Goal: Task Accomplishment & Management: Manage account settings

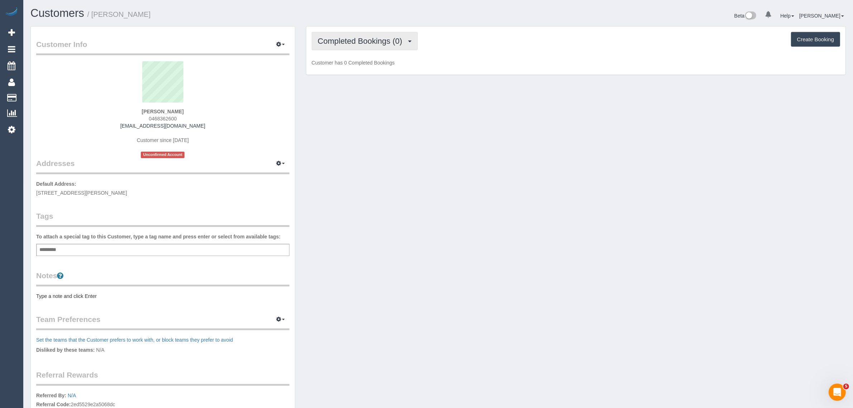
click at [361, 43] on span "Completed Bookings (0)" at bounding box center [362, 41] width 88 height 9
click at [355, 65] on link "Upcoming Bookings (1)" at bounding box center [349, 66] width 75 height 9
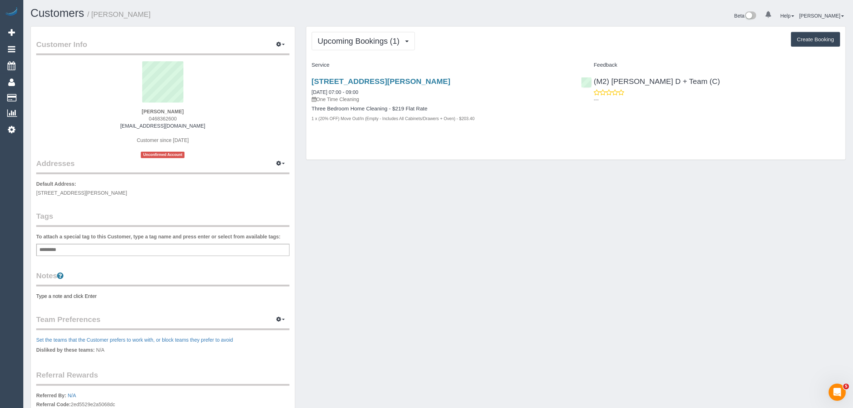
click at [518, 184] on div "Customer Info Edit Contact Info Send Message Email Preferences Special Sales Ta…" at bounding box center [438, 259] width 826 height 466
click at [389, 81] on link "[STREET_ADDRESS][PERSON_NAME]" at bounding box center [381, 81] width 139 height 8
click at [501, 214] on div "Customer Info Edit Contact Info Send Message Email Preferences Special Sales Ta…" at bounding box center [438, 259] width 826 height 466
click at [44, 94] on link "Customers" at bounding box center [68, 98] width 90 height 14
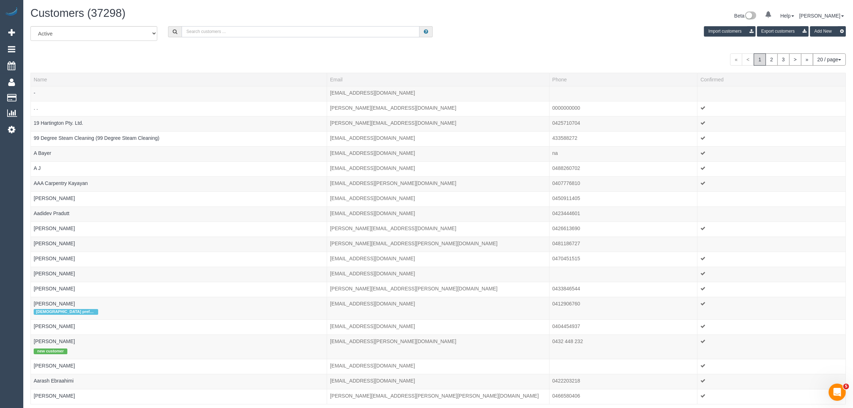
click at [226, 31] on input "text" at bounding box center [301, 31] width 238 height 11
paste input "[PERSON_NAME]"
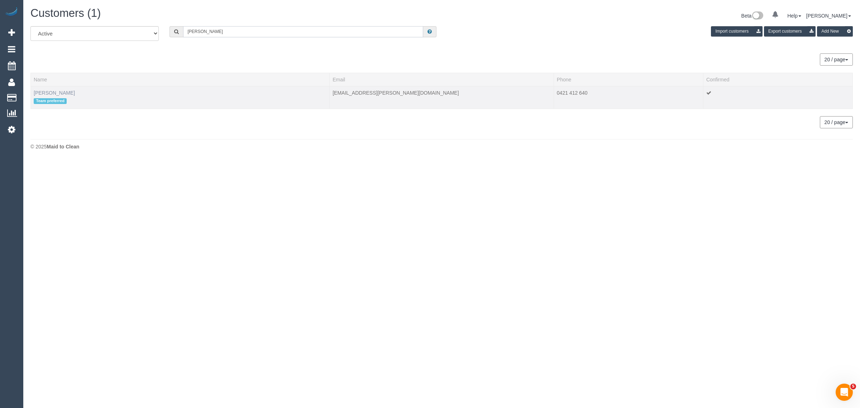
type input "[PERSON_NAME]"
click at [54, 91] on link "[PERSON_NAME]" at bounding box center [54, 93] width 41 height 6
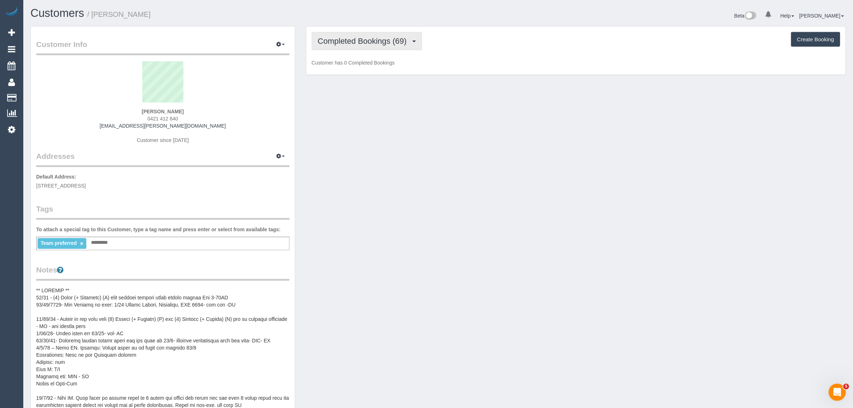
click at [349, 38] on span "Completed Bookings (69)" at bounding box center [364, 41] width 92 height 9
click at [339, 68] on link "Upcoming Bookings (12)" at bounding box center [350, 66] width 77 height 9
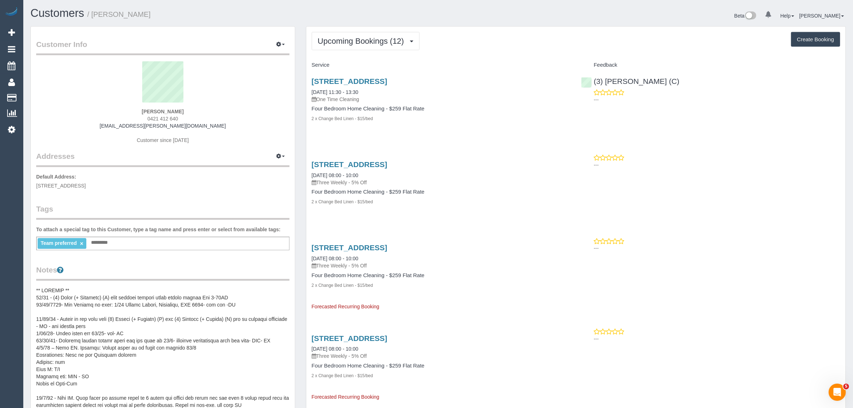
click at [350, 80] on link "[STREET_ADDRESS]" at bounding box center [350, 81] width 76 height 8
click at [362, 38] on span "Upcoming Bookings (12)" at bounding box center [363, 41] width 90 height 9
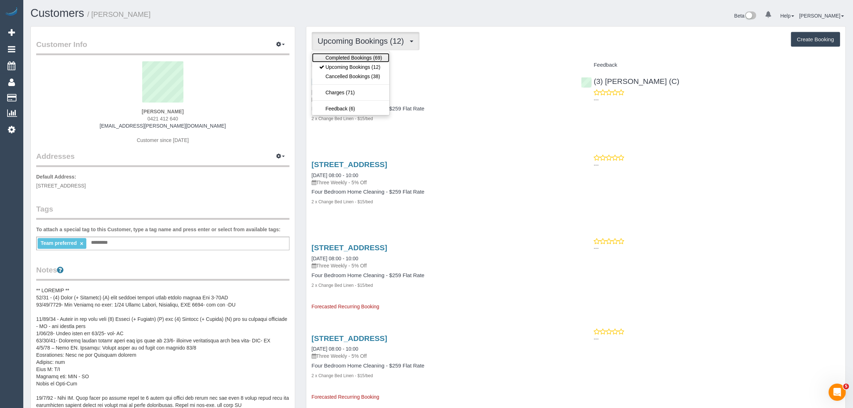
click at [350, 59] on link "Completed Bookings (69)" at bounding box center [350, 57] width 77 height 9
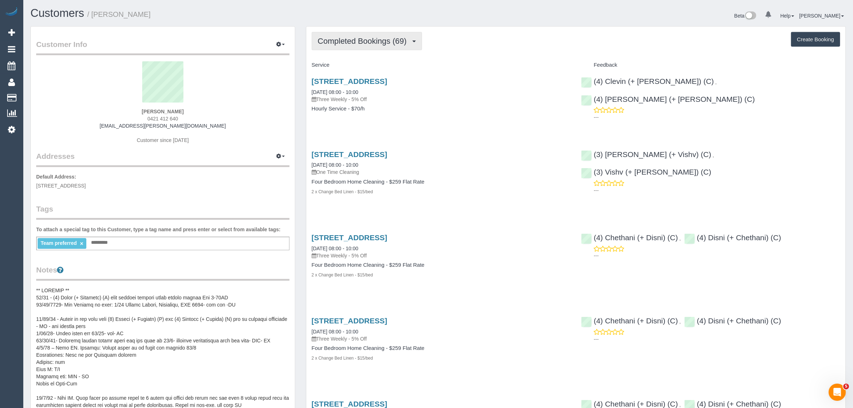
click at [360, 40] on span "Completed Bookings (69)" at bounding box center [364, 41] width 92 height 9
click at [350, 67] on link "Upcoming Bookings (12)" at bounding box center [350, 66] width 77 height 9
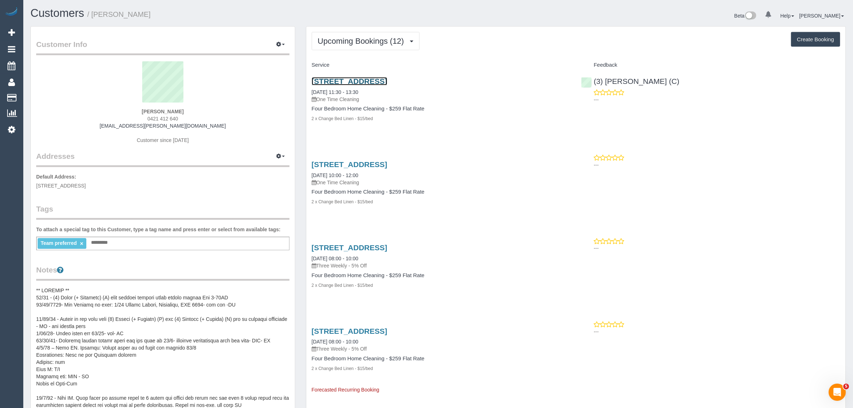
click at [369, 81] on link "[STREET_ADDRESS]" at bounding box center [350, 81] width 76 height 8
click at [359, 39] on span "Upcoming Bookings (12)" at bounding box center [363, 41] width 90 height 9
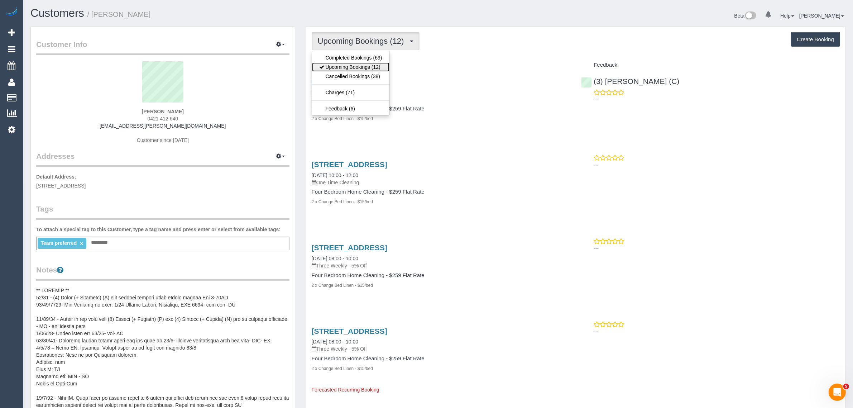
click at [350, 68] on link "Upcoming Bookings (12)" at bounding box center [350, 66] width 77 height 9
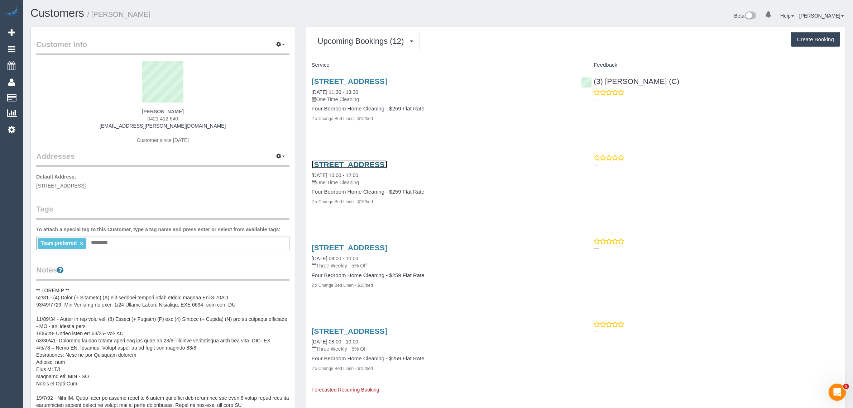
click at [363, 161] on link "[STREET_ADDRESS]" at bounding box center [350, 164] width 76 height 8
click at [345, 163] on link "[STREET_ADDRESS]" at bounding box center [350, 164] width 76 height 8
click at [337, 43] on span "Upcoming Bookings (12)" at bounding box center [363, 41] width 90 height 9
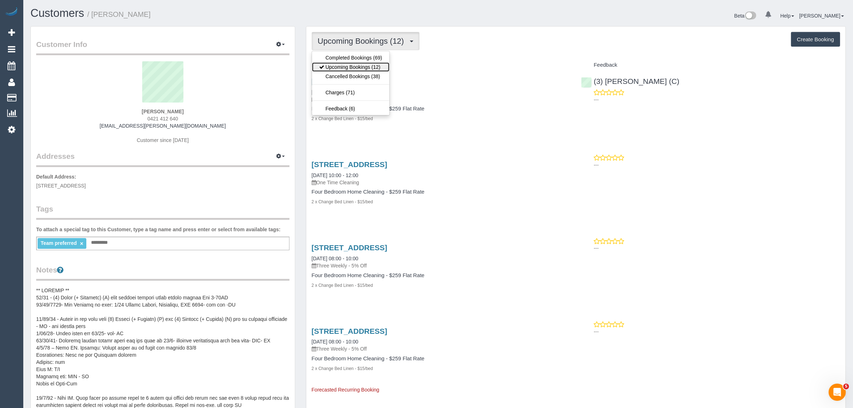
click at [332, 64] on link "Upcoming Bookings (12)" at bounding box center [350, 66] width 77 height 9
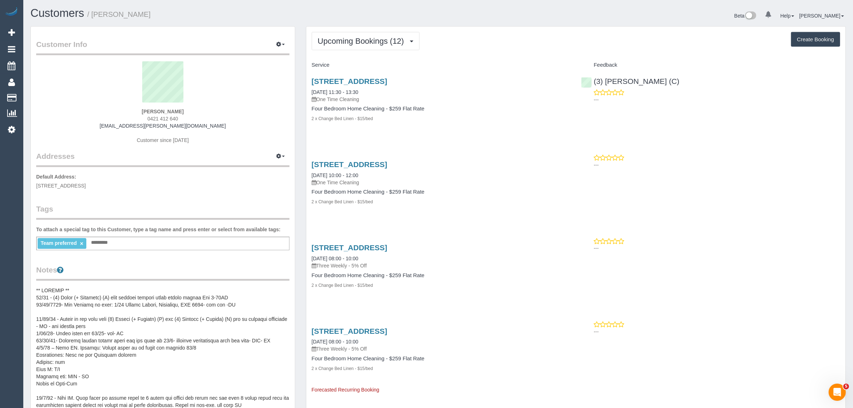
drag, startPoint x: 309, startPoint y: 175, endPoint x: 371, endPoint y: 174, distance: 62.7
click at [371, 174] on div "[STREET_ADDRESS] [DATE] 10:00 - 12:00 One Time Cleaning Four Bedroom Home Clean…" at bounding box center [441, 186] width 270 height 65
copy link "[DATE] 10:00 - 12:00"
drag, startPoint x: 485, startPoint y: 208, endPoint x: 469, endPoint y: 207, distance: 16.2
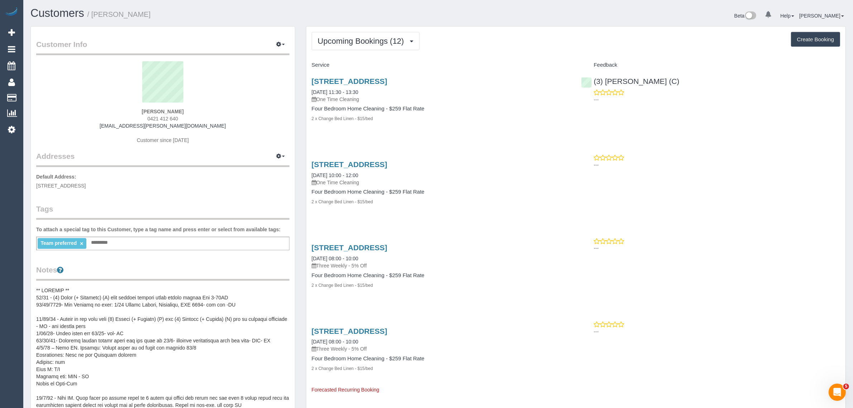
click at [486, 208] on div "[STREET_ADDRESS] [DATE] 10:00 - 12:00 One Time Cleaning Four Bedroom Home Clean…" at bounding box center [441, 186] width 270 height 65
drag, startPoint x: 308, startPoint y: 174, endPoint x: 339, endPoint y: 176, distance: 30.5
click at [339, 176] on div "[STREET_ADDRESS] [DATE] 10:00 - 12:00 One Time Cleaning Four Bedroom Home Clean…" at bounding box center [441, 186] width 270 height 65
drag, startPoint x: 309, startPoint y: 257, endPoint x: 335, endPoint y: 257, distance: 26.5
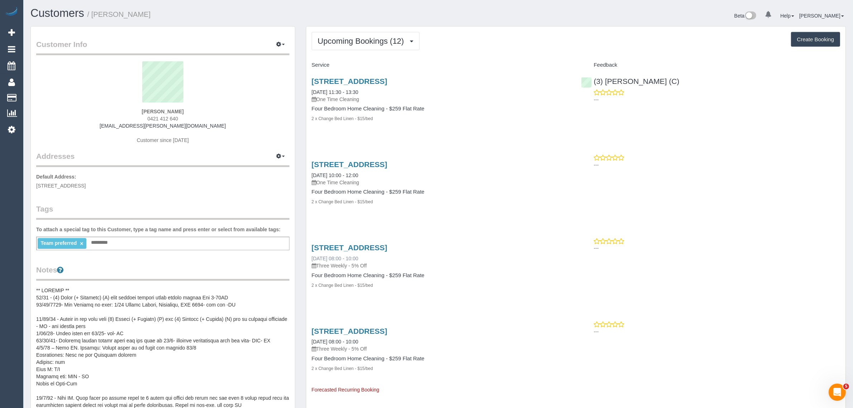
click at [335, 257] on div "[STREET_ADDRESS] [DATE] 08:00 - 10:00 Three Weekly - 5% Off Four Bedroom Home C…" at bounding box center [441, 269] width 270 height 65
copy link "[DATE]"
click at [371, 42] on span "Upcoming Bookings (12)" at bounding box center [363, 41] width 90 height 9
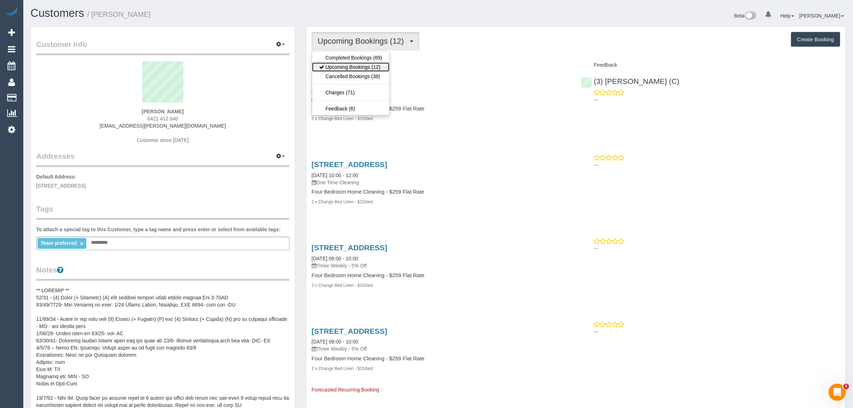
click at [353, 63] on link "Upcoming Bookings (12)" at bounding box center [350, 66] width 77 height 9
